Goal: Information Seeking & Learning: Learn about a topic

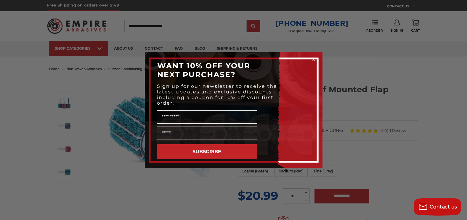
click at [340, 82] on div "Close dialog WANT 10% OFF YOUR NEXT PURCHASE? Sign up for our newsletter to rec…" at bounding box center [233, 110] width 467 height 220
click at [315, 59] on circle "Close dialog" at bounding box center [314, 60] width 6 height 6
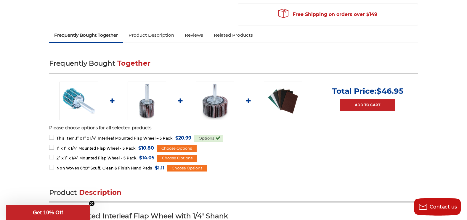
scroll to position [207, 0]
click at [284, 107] on img at bounding box center [283, 101] width 38 height 38
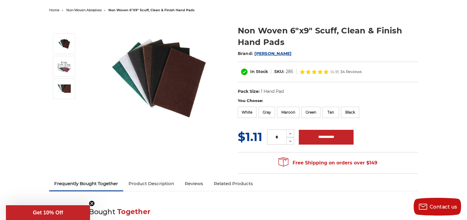
scroll to position [59, 0]
click at [269, 117] on label "Gray" at bounding box center [266, 112] width 17 height 11
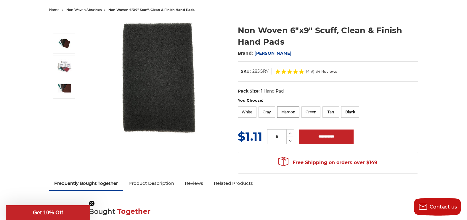
click at [288, 109] on label "Maroon" at bounding box center [288, 112] width 22 height 11
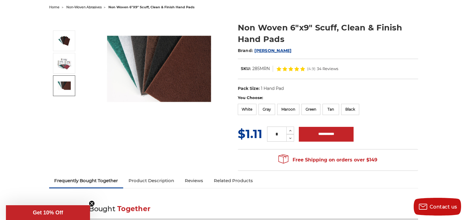
scroll to position [118, 0]
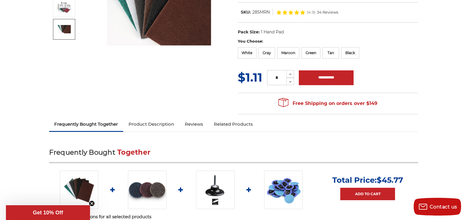
click at [159, 125] on link "Product Description" at bounding box center [151, 124] width 56 height 13
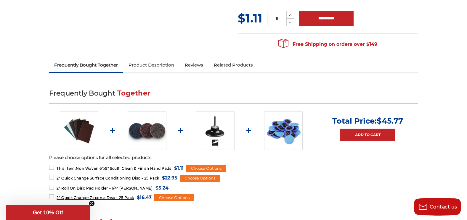
click at [279, 132] on img at bounding box center [283, 131] width 38 height 38
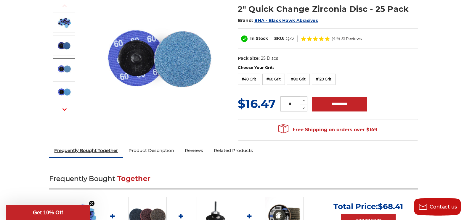
scroll to position [89, 0]
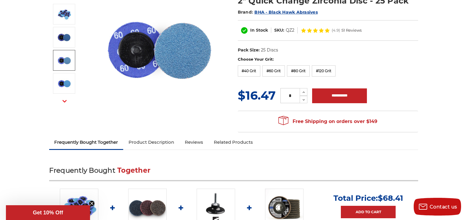
click at [153, 142] on link "Product Description" at bounding box center [151, 142] width 56 height 13
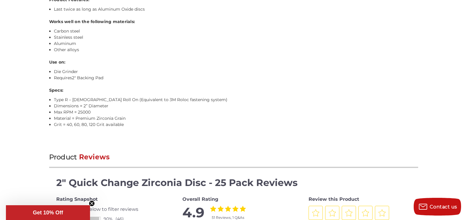
scroll to position [555, 0]
